Goal: Task Accomplishment & Management: Manage account settings

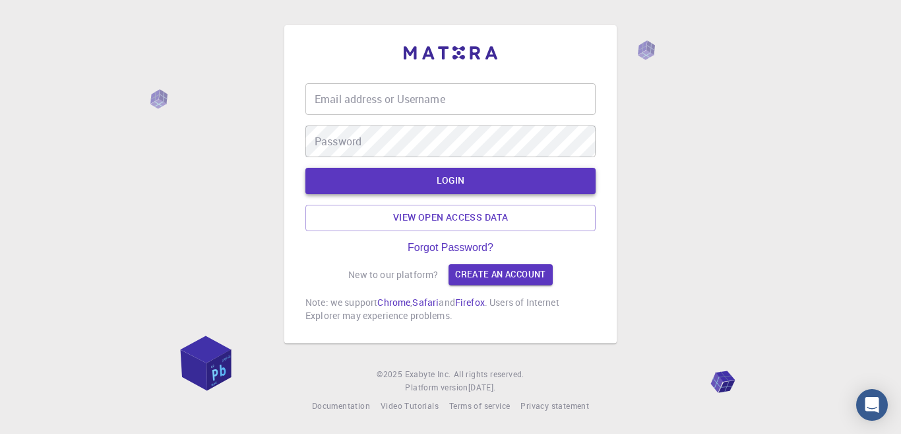
type input "mohammad1988"
click at [434, 178] on button "LOGIN" at bounding box center [451, 181] width 290 height 26
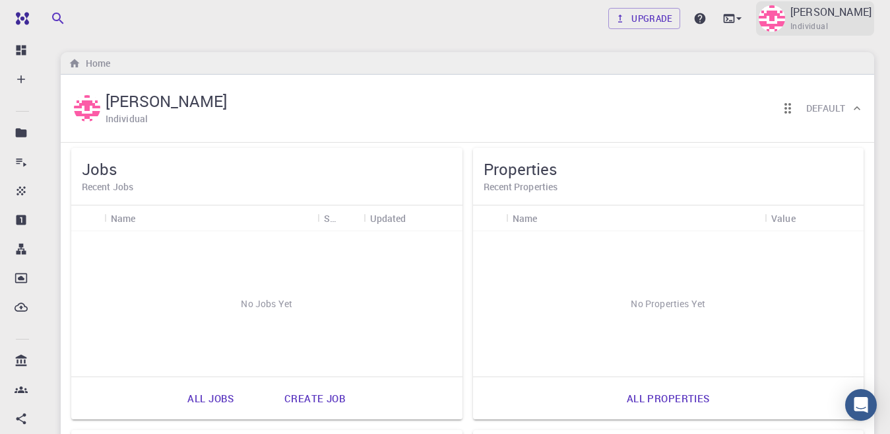
click at [777, 23] on div "[PERSON_NAME] Individual" at bounding box center [815, 18] width 118 height 34
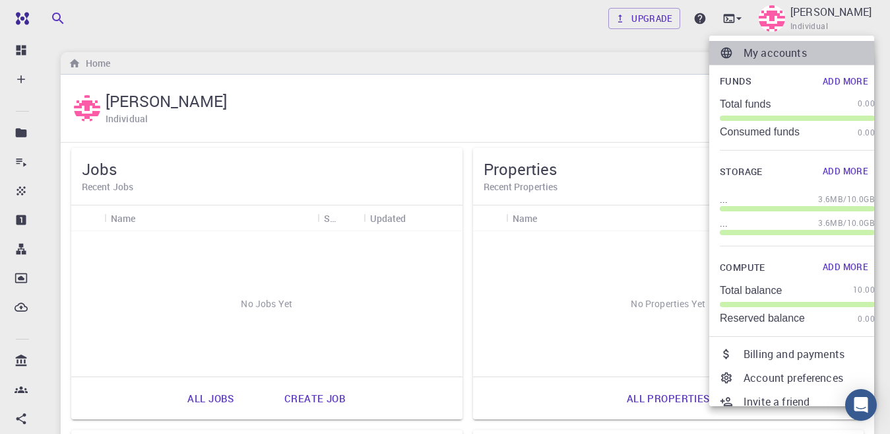
click at [768, 53] on p "My accounts" at bounding box center [809, 53] width 131 height 16
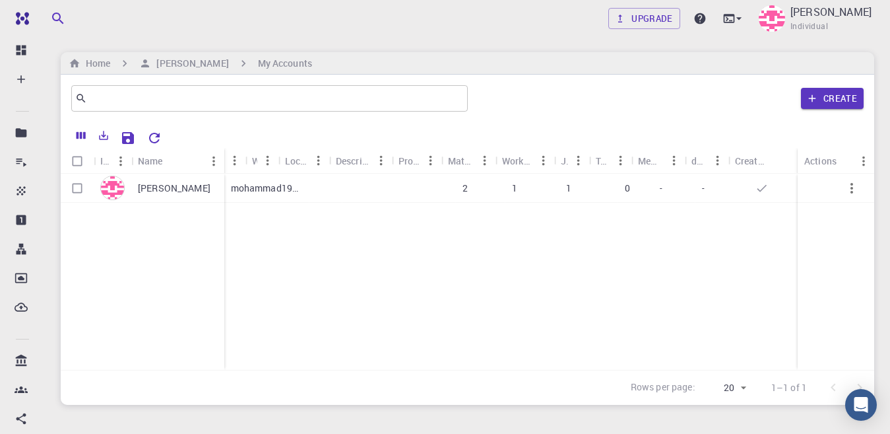
scroll to position [0, 77]
click at [740, 188] on p "[DATE] 2:49" at bounding box center [747, 187] width 49 height 13
